Goal: Task Accomplishment & Management: Use online tool/utility

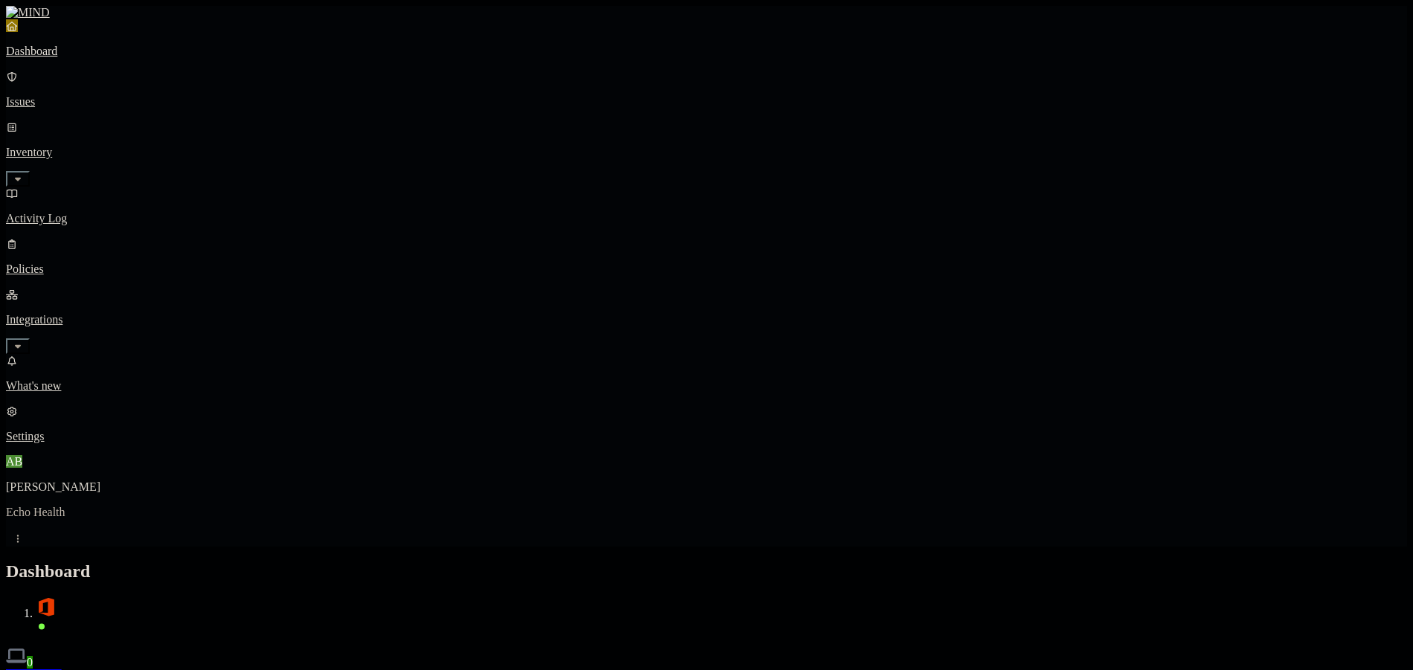
click at [110, 313] on p "Integrations" at bounding box center [706, 319] width 1401 height 13
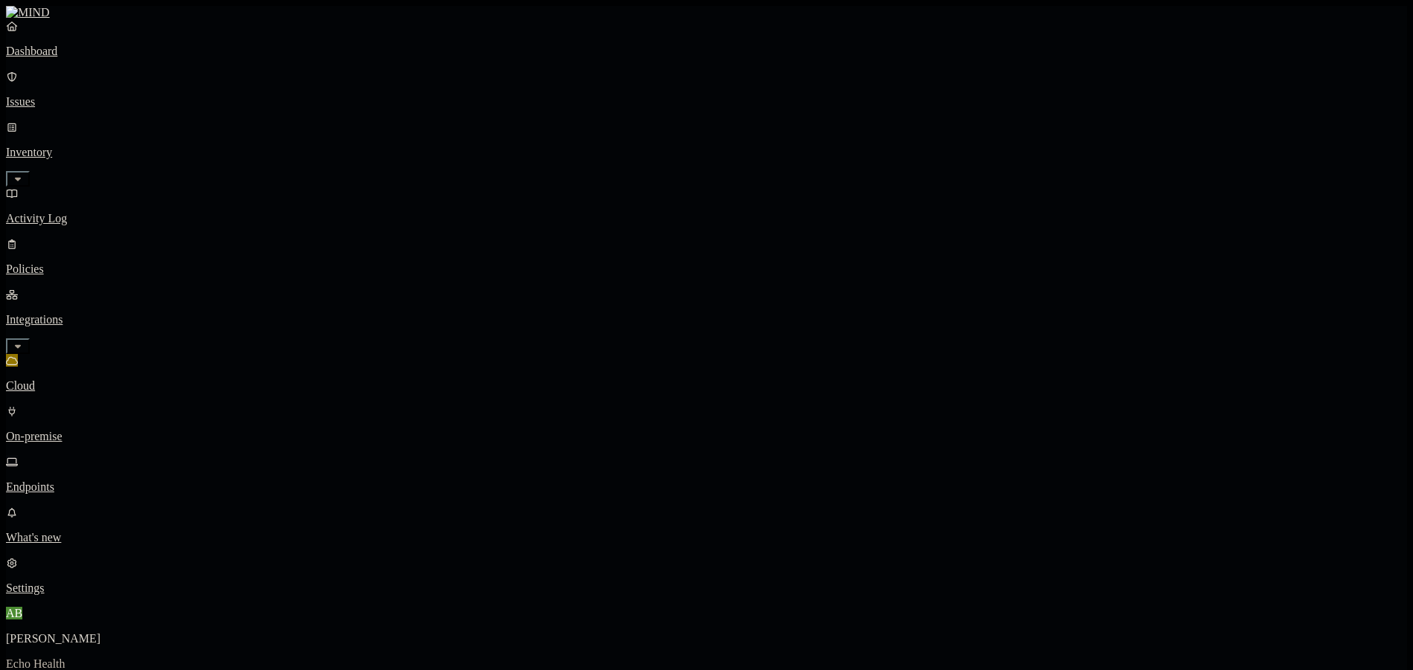
click at [89, 455] on link "Endpoints" at bounding box center [706, 474] width 1401 height 39
click at [91, 354] on link "Cloud" at bounding box center [706, 373] width 1401 height 39
click at [86, 58] on p "Dashboard" at bounding box center [706, 51] width 1401 height 13
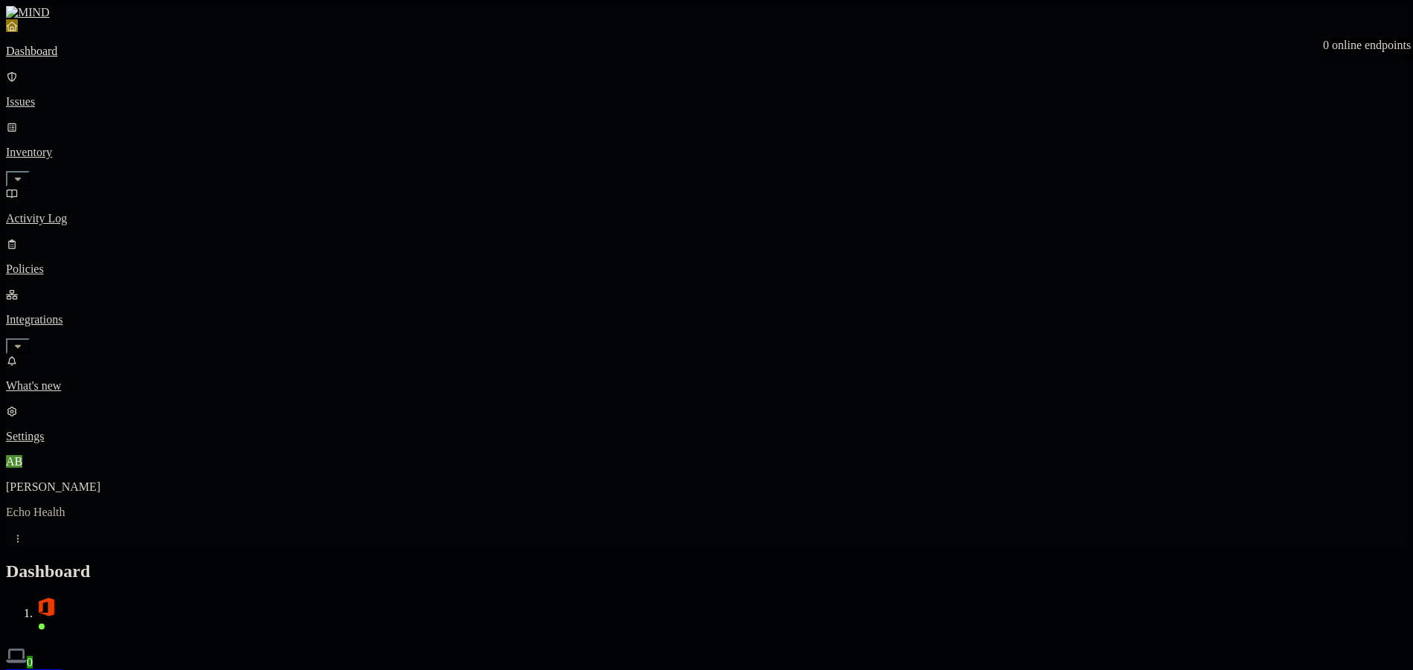
click at [33, 656] on span "0" at bounding box center [30, 662] width 6 height 13
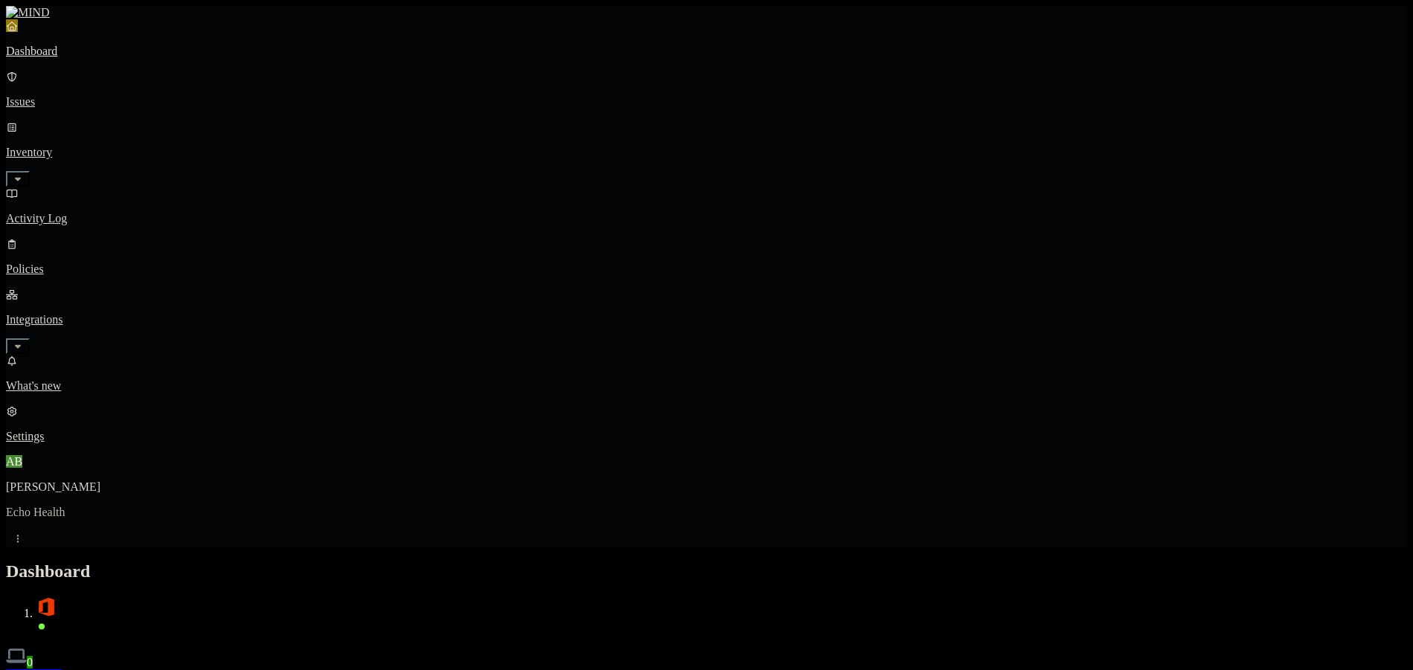
click at [124, 547] on div "AB Abdullah Shouman Echo Health" at bounding box center [706, 500] width 1401 height 91
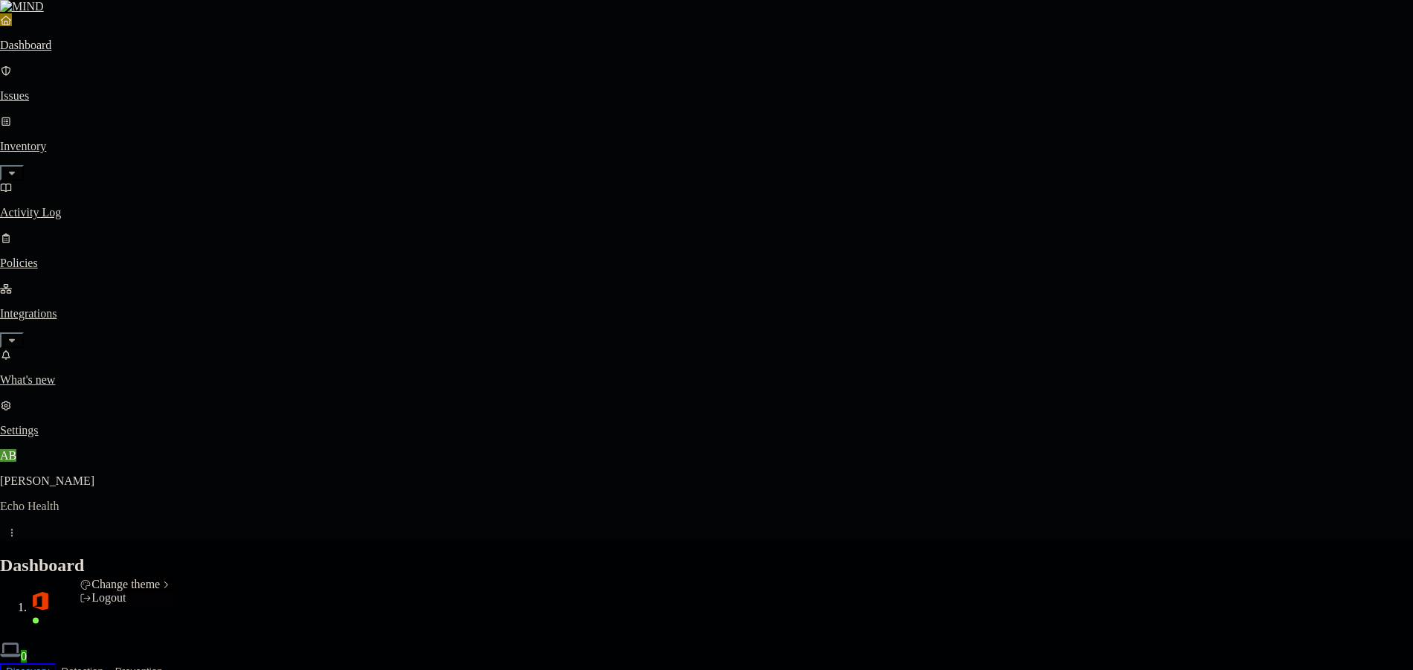
click at [137, 605] on div "Logout" at bounding box center [126, 597] width 92 height 13
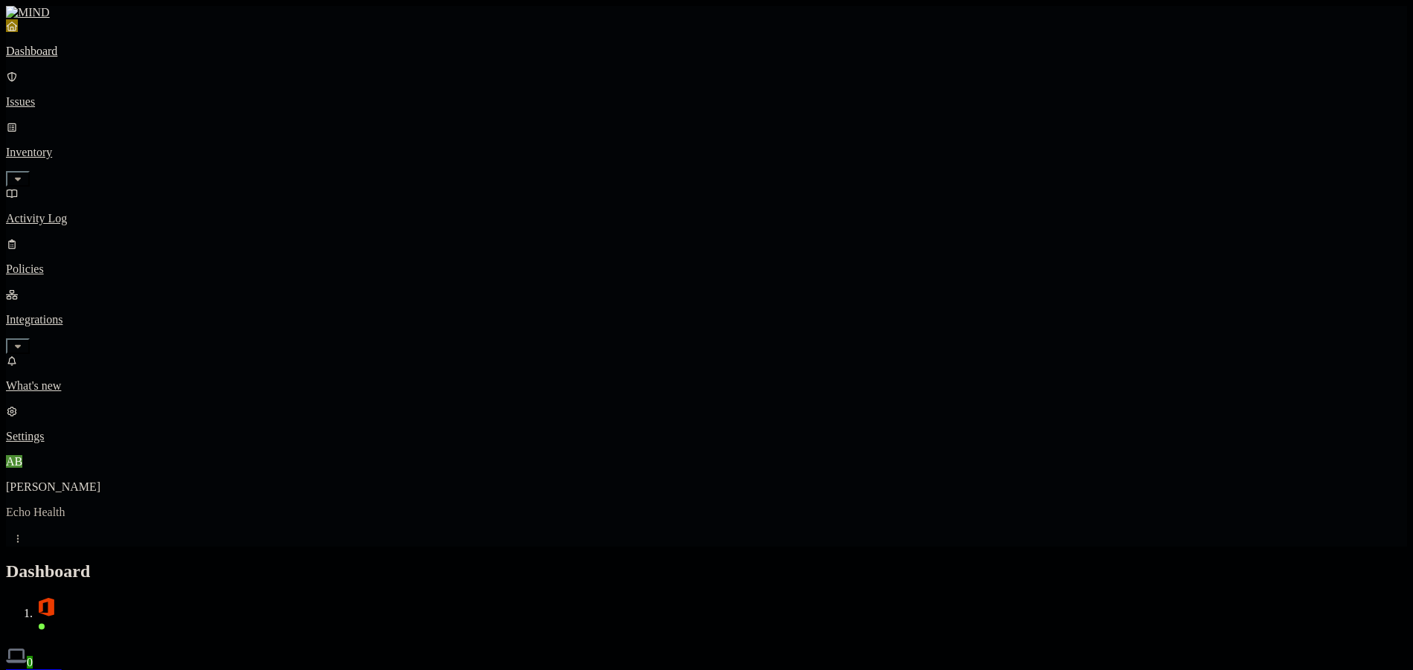
click at [135, 288] on link "Integrations" at bounding box center [706, 320] width 1401 height 64
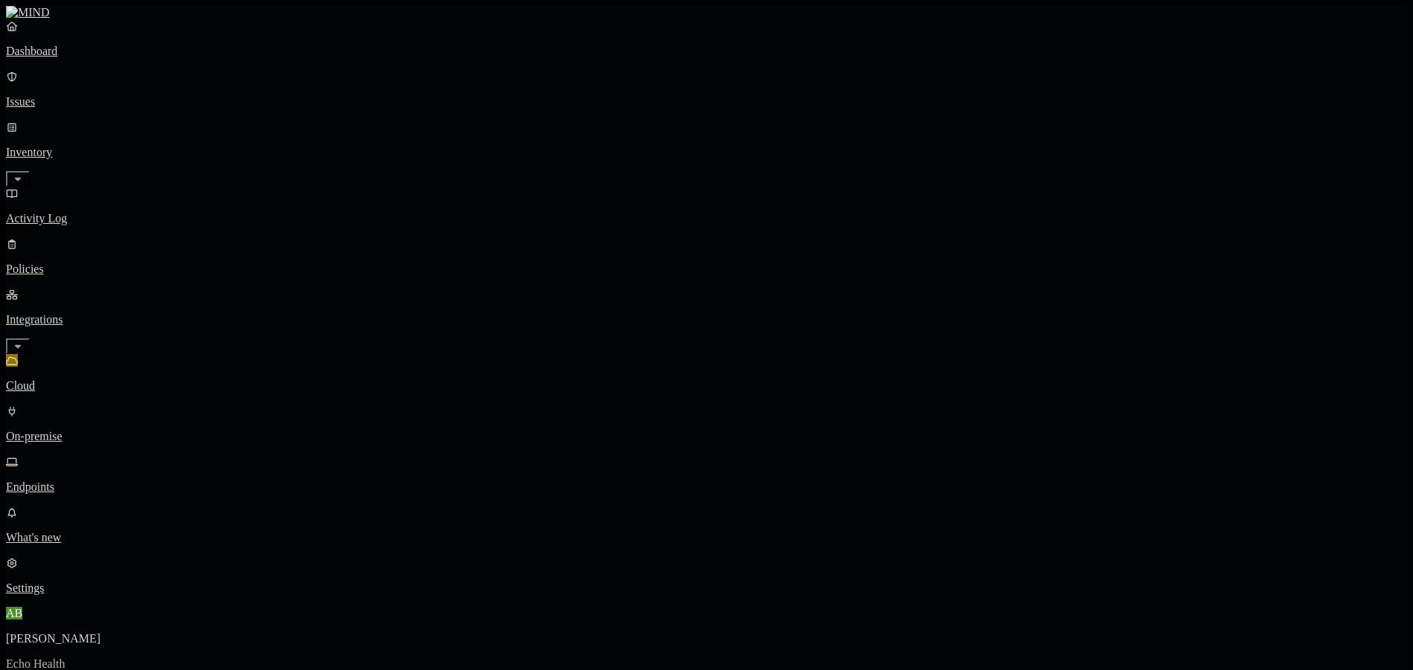
click at [71, 480] on p "Endpoints" at bounding box center [706, 486] width 1401 height 13
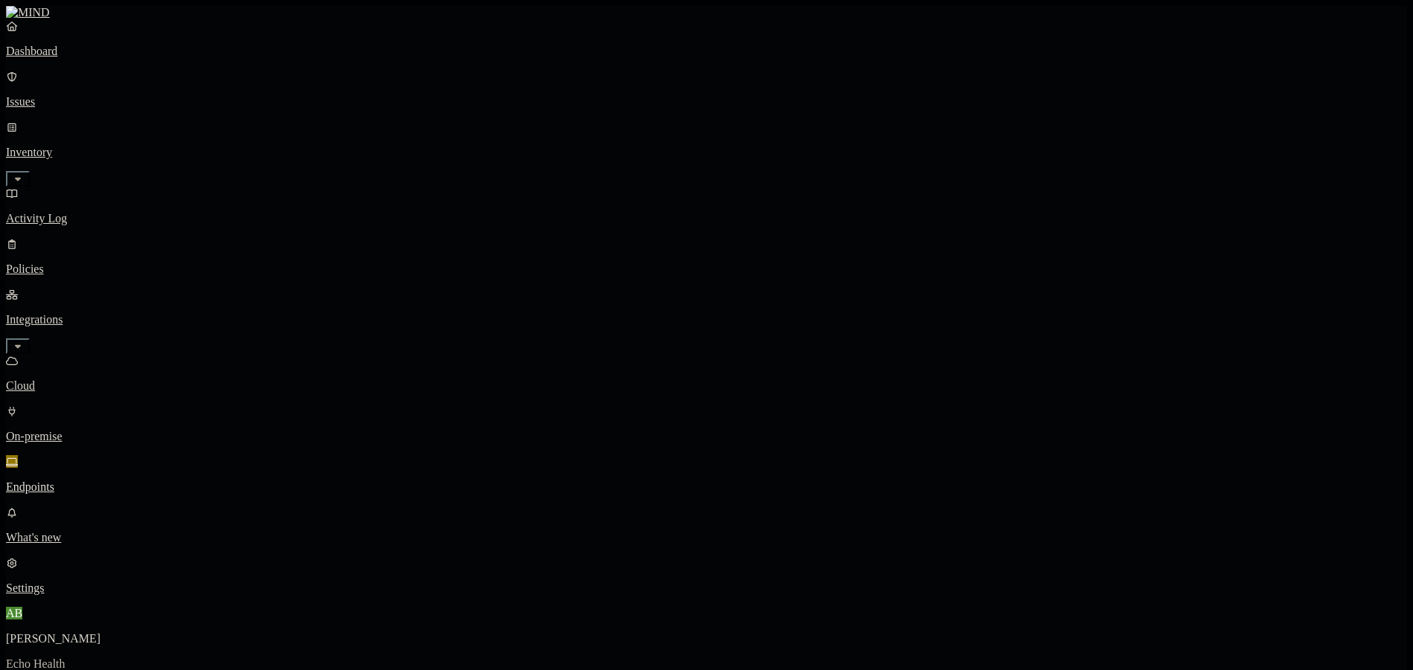
click at [74, 430] on p "On-premise" at bounding box center [706, 436] width 1401 height 13
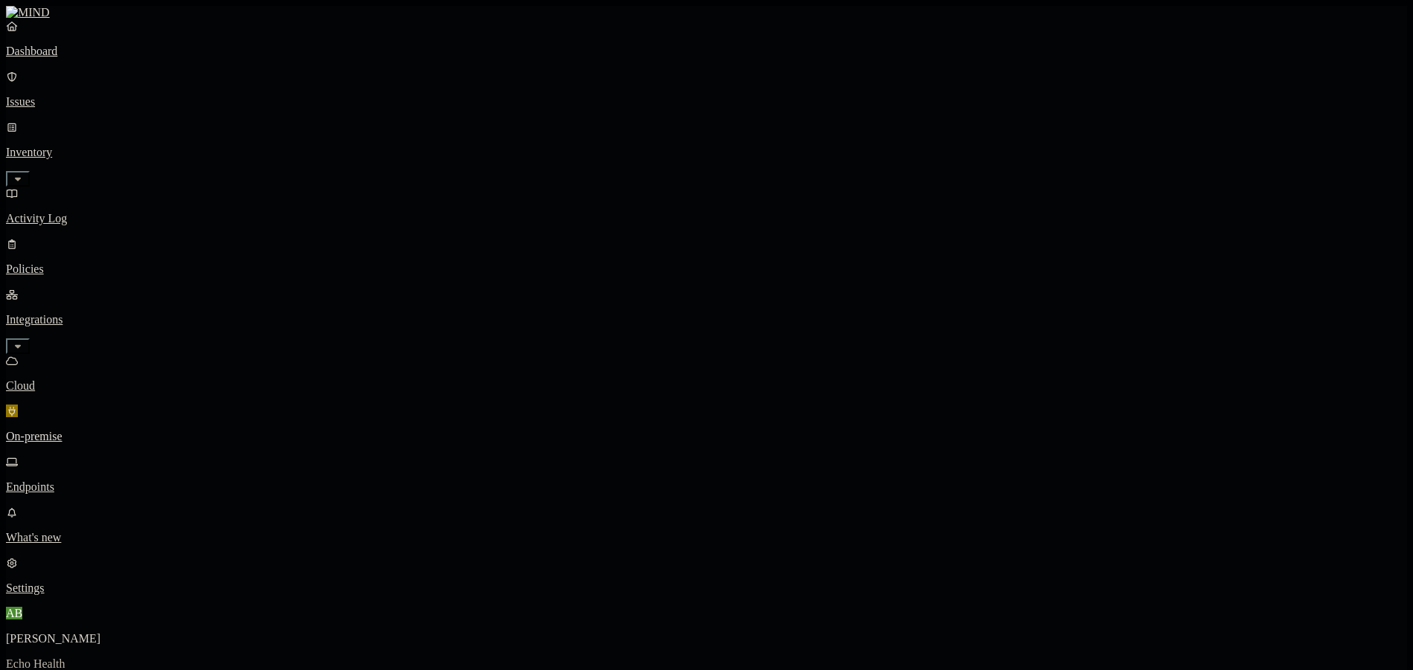
click at [52, 58] on p "Dashboard" at bounding box center [706, 51] width 1401 height 13
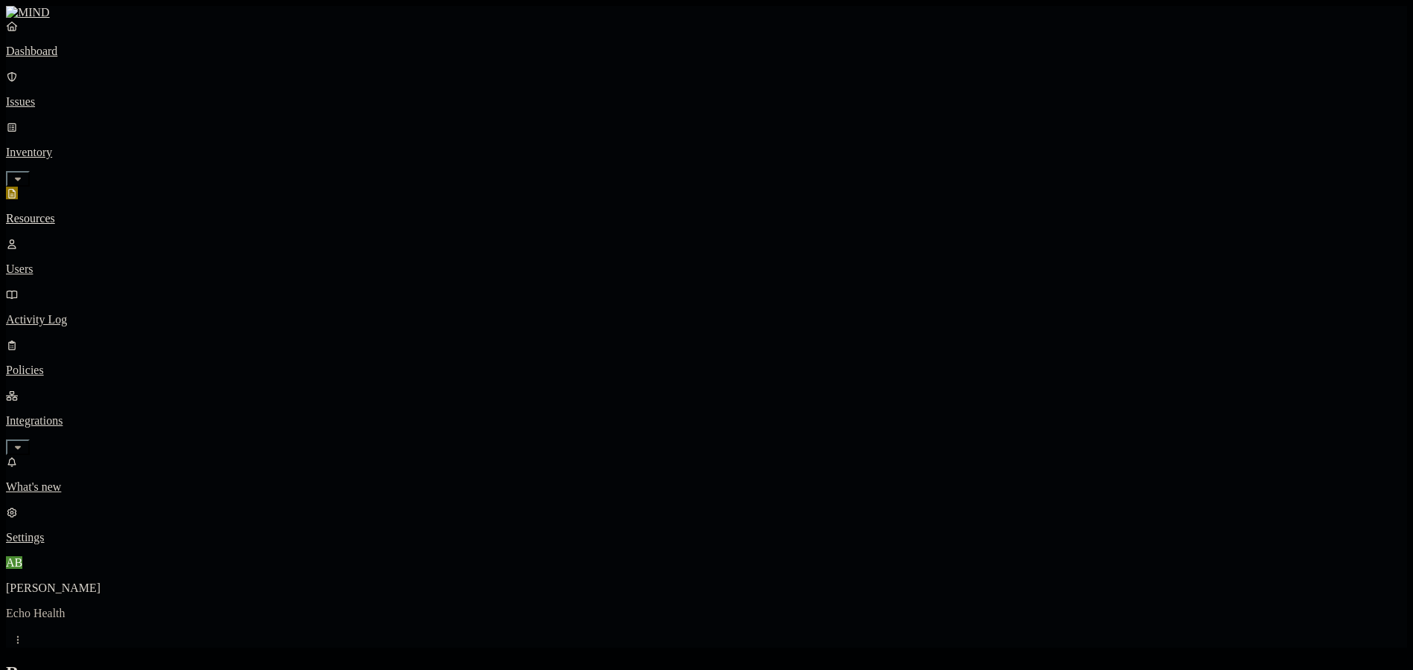
click at [75, 212] on p "Resources" at bounding box center [706, 218] width 1401 height 13
click at [129, 389] on link "Integrations" at bounding box center [706, 421] width 1401 height 64
click at [74, 480] on p "Endpoints" at bounding box center [706, 486] width 1401 height 13
click at [69, 58] on p "Dashboard" at bounding box center [706, 51] width 1401 height 13
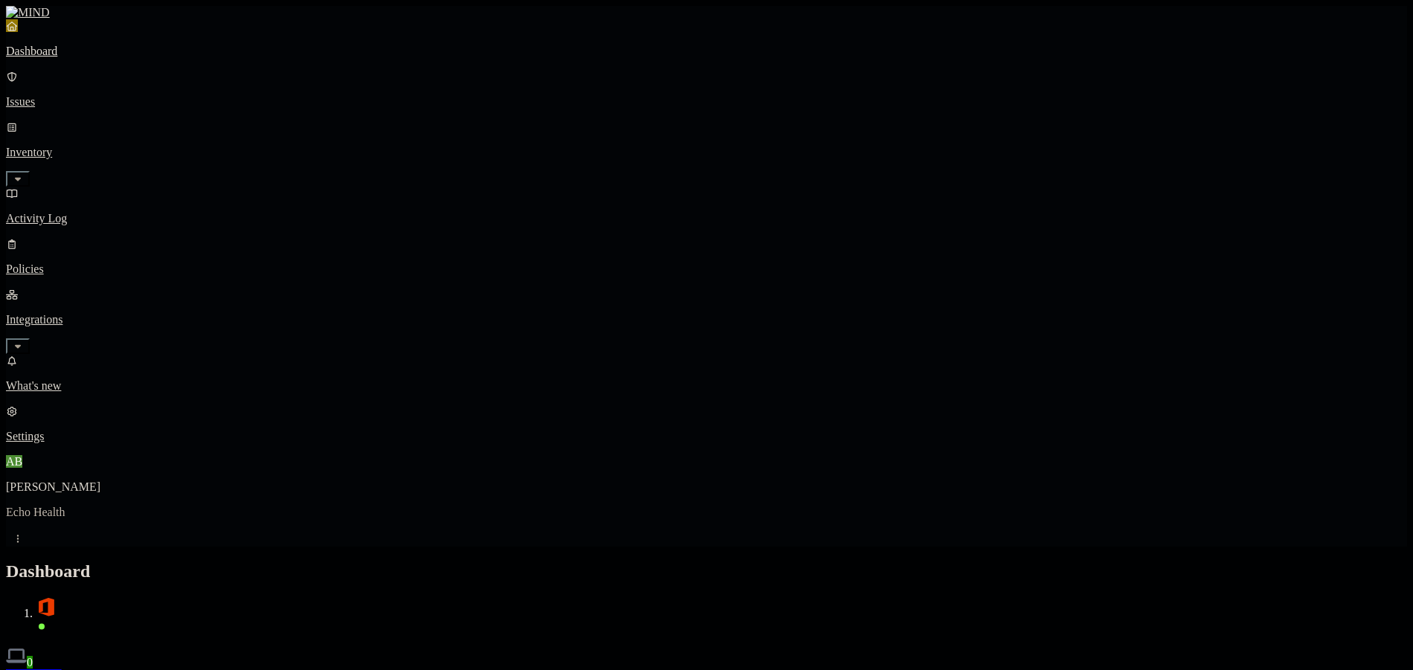
click at [115, 212] on p "Activity Log" at bounding box center [706, 218] width 1401 height 13
click at [100, 313] on p "Integrations" at bounding box center [706, 319] width 1401 height 13
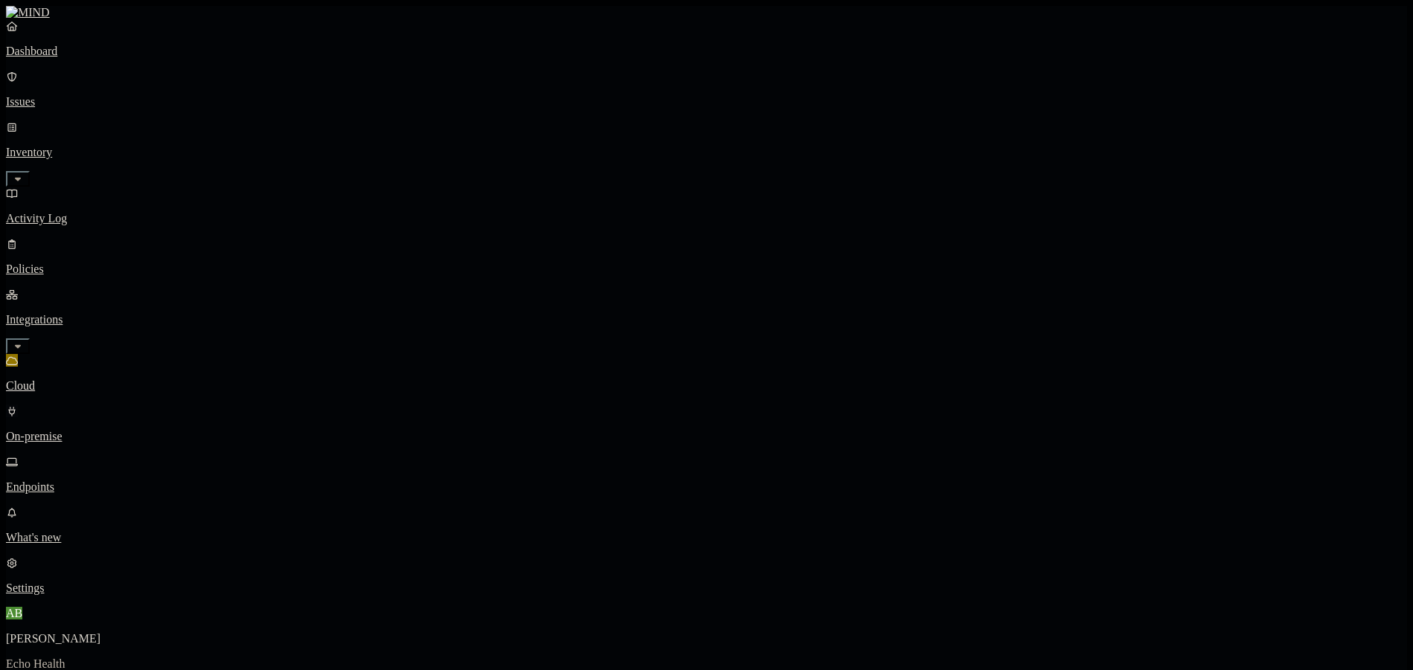
click at [71, 480] on p "Endpoints" at bounding box center [706, 486] width 1401 height 13
